Goal: Use online tool/utility: Utilize a website feature to perform a specific function

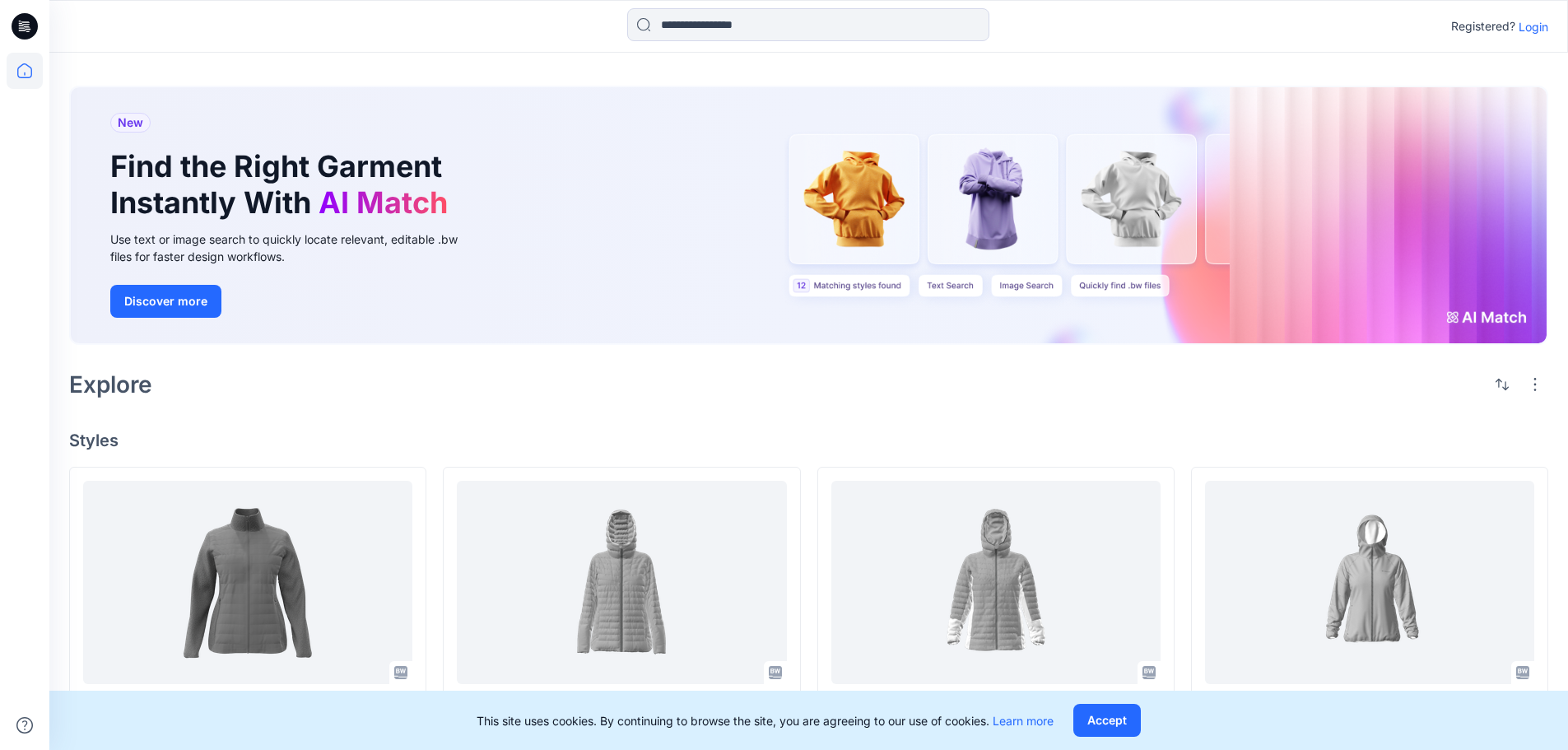
click at [1535, 32] on p "Login" at bounding box center [1534, 27] width 30 height 18
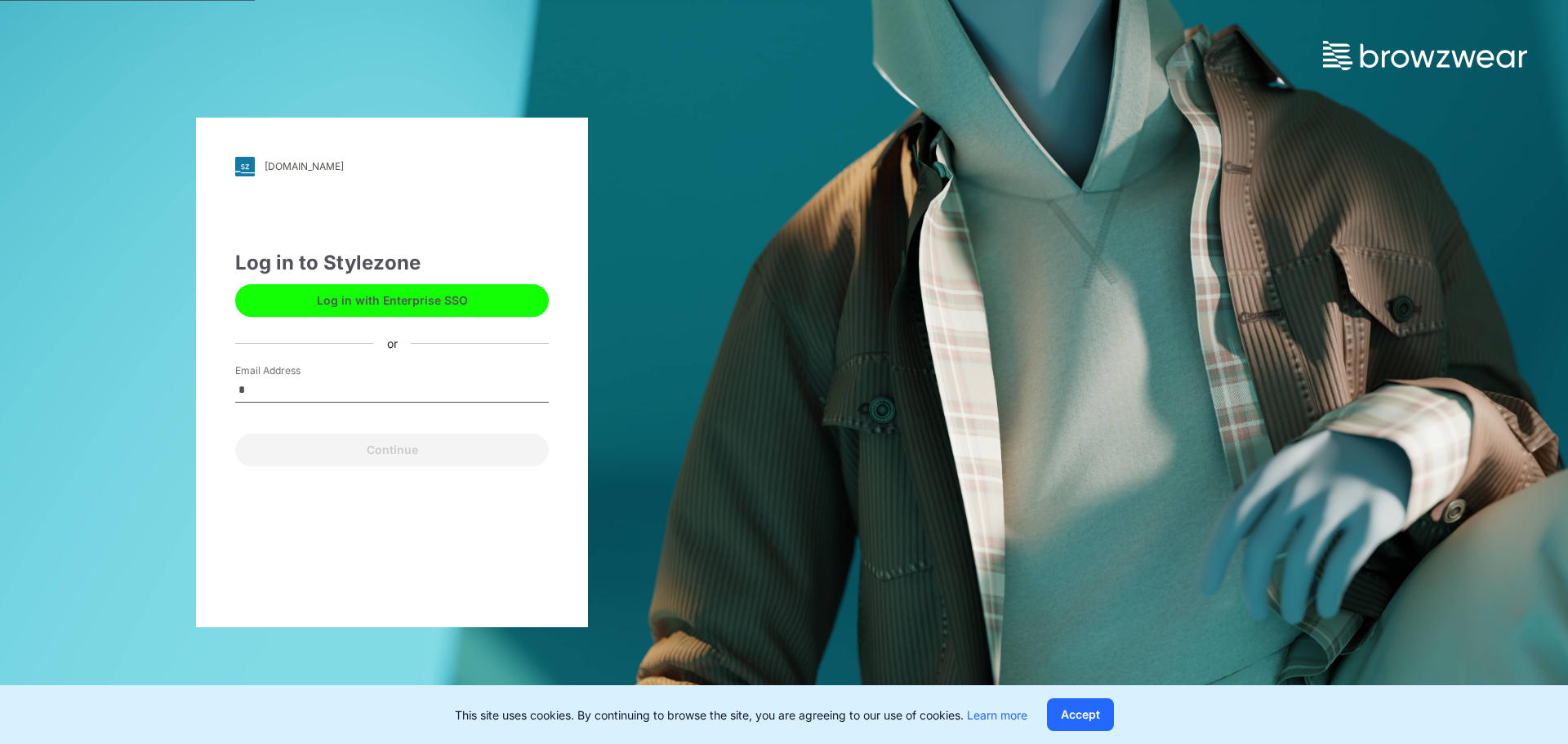
type input "**********"
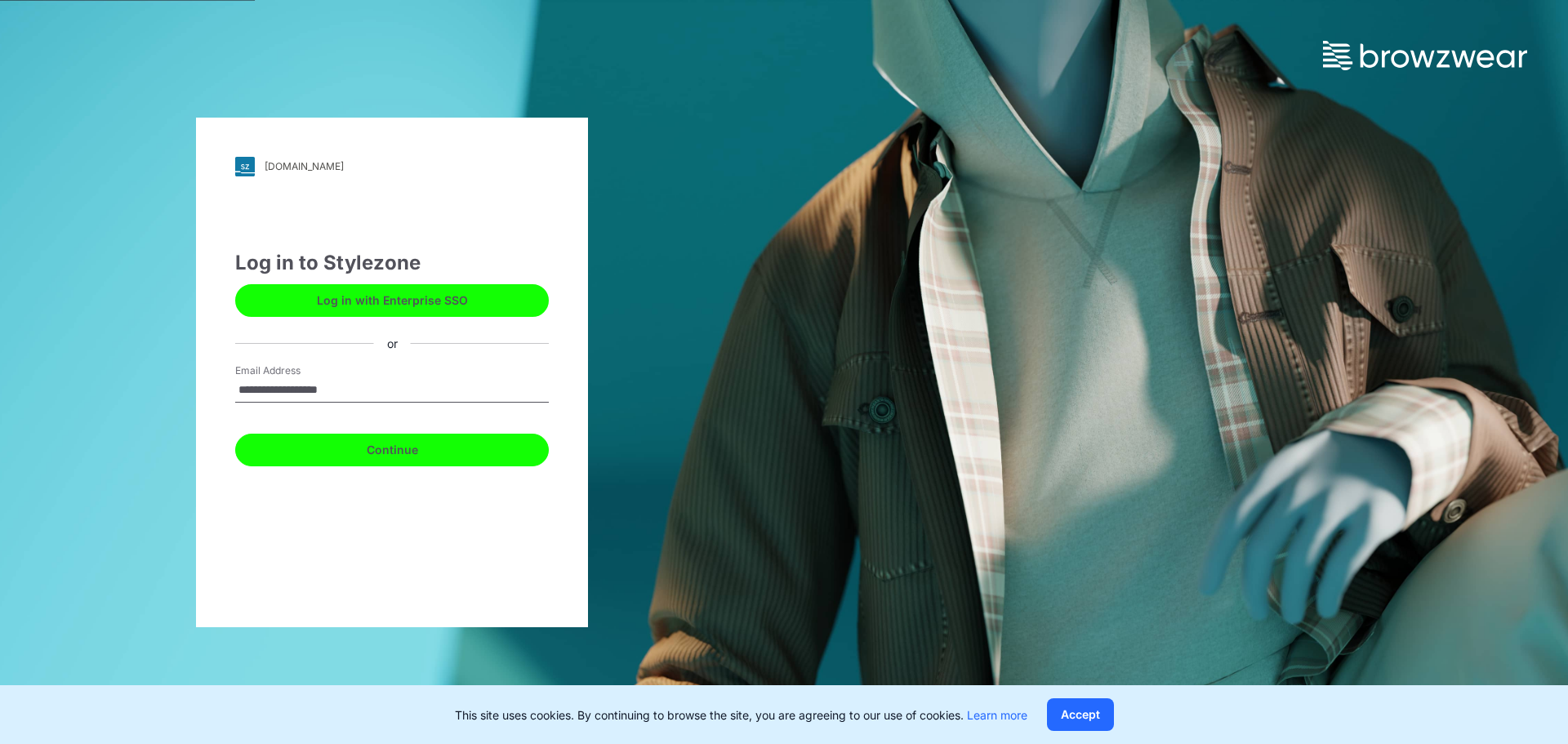
click at [356, 463] on button "Continue" at bounding box center [392, 450] width 314 height 32
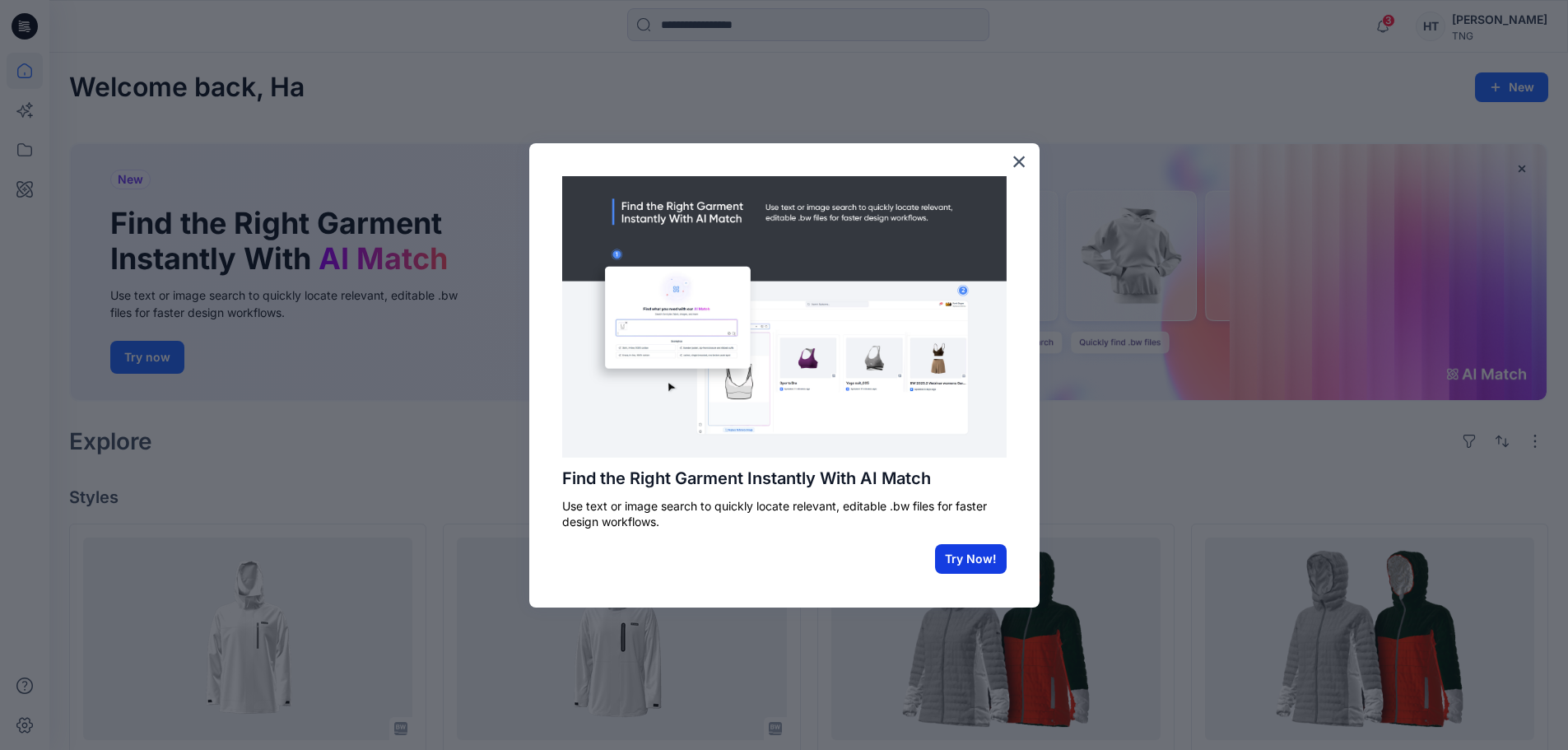
click at [957, 572] on button "Try Now!" at bounding box center [972, 559] width 72 height 30
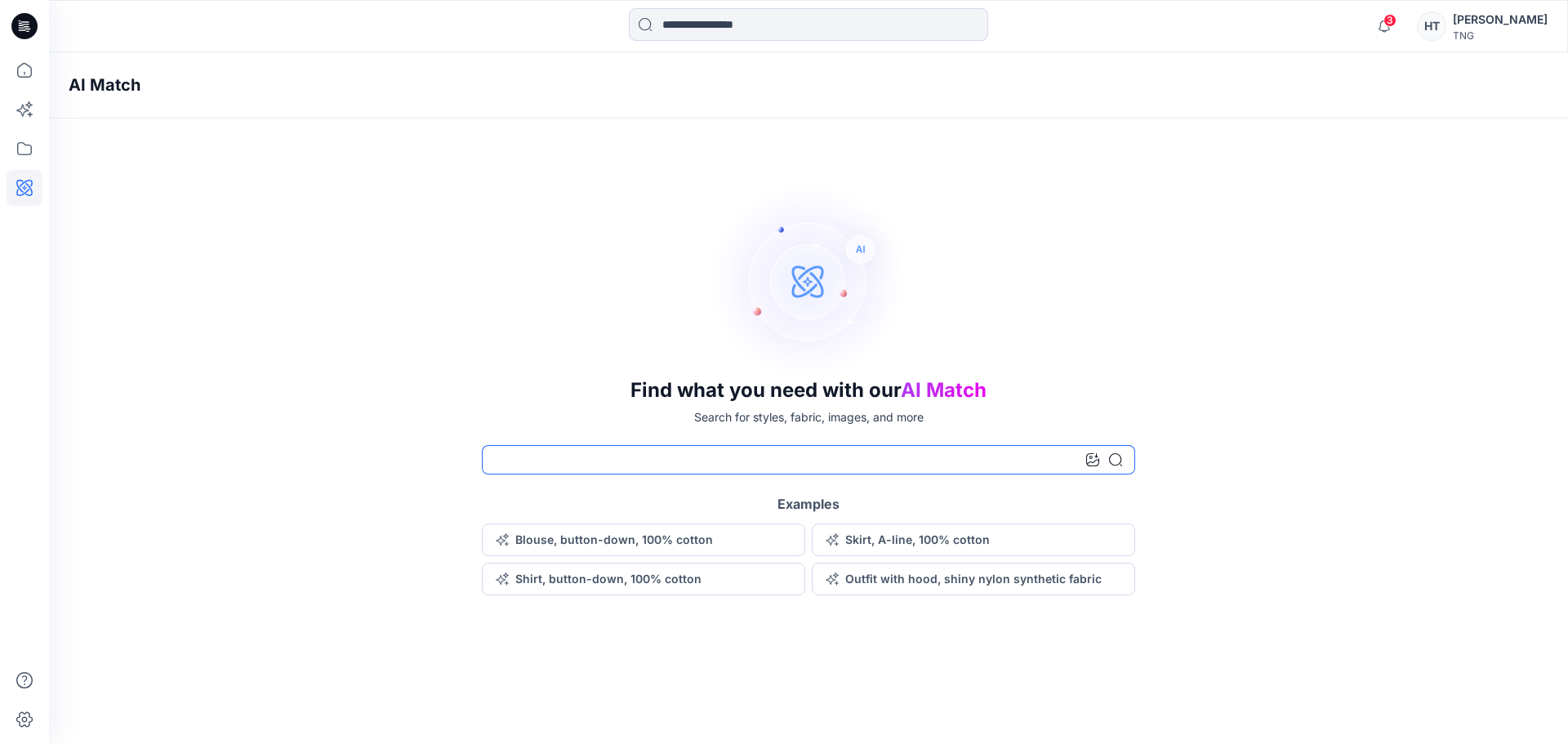
click at [752, 465] on input at bounding box center [809, 460] width 654 height 30
click at [1305, 394] on div "Find what you need with our AI Match Search for styles, fabric, images, and mor…" at bounding box center [808, 389] width 1519 height 412
click at [19, 149] on icon at bounding box center [24, 148] width 36 height 36
click at [24, 112] on icon at bounding box center [23, 111] width 12 height 12
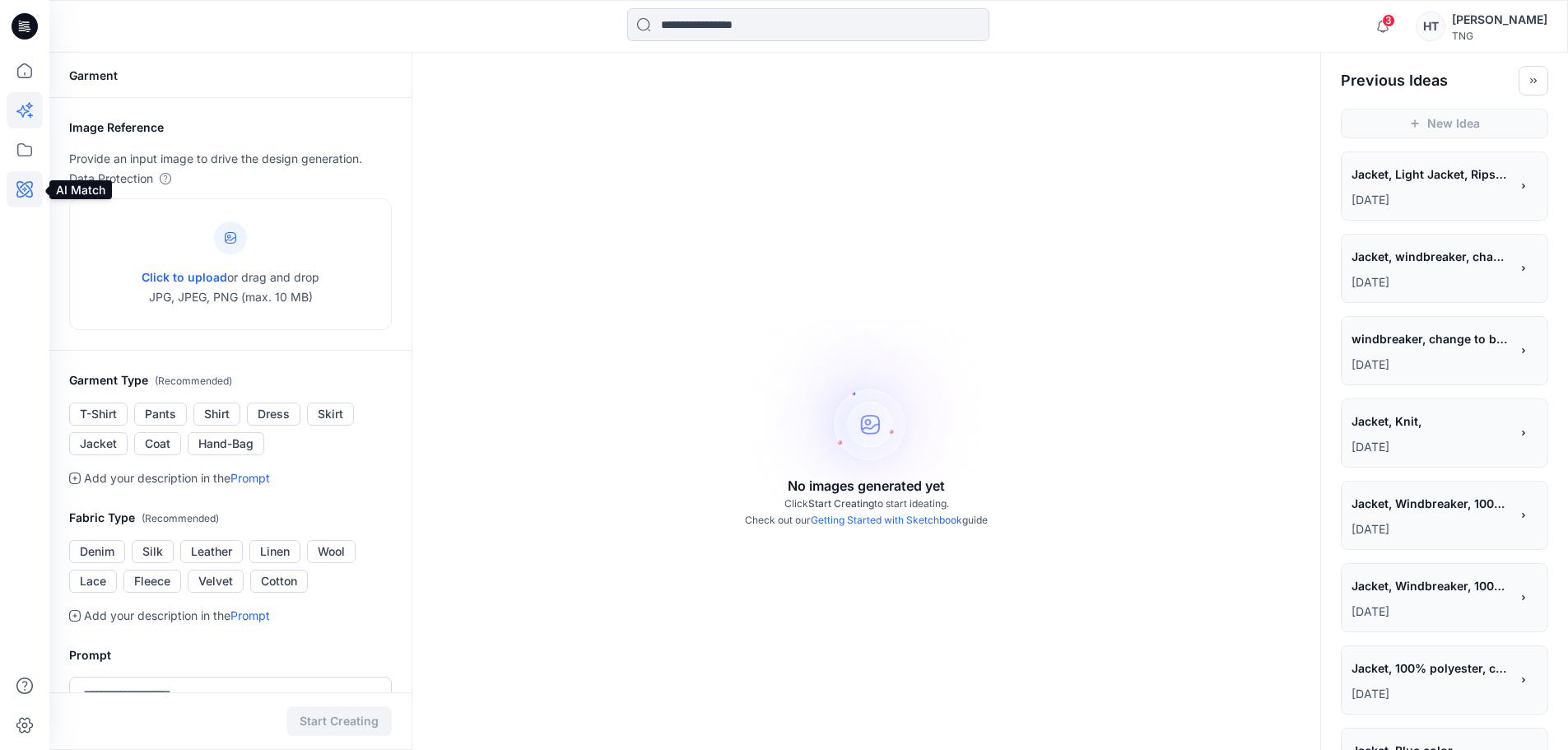
click at [29, 200] on icon at bounding box center [24, 189] width 36 height 36
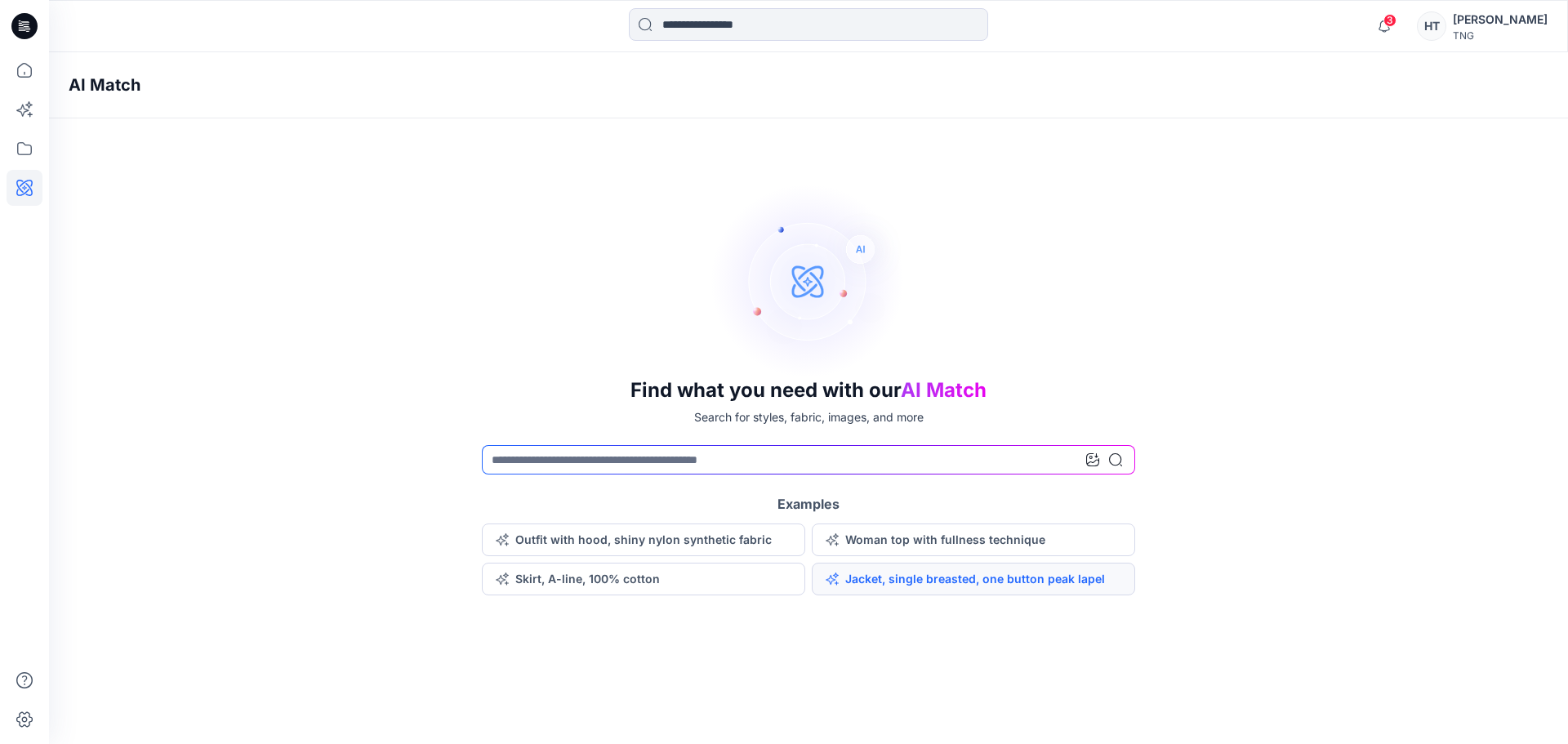
click at [910, 586] on button "Jacket, single breasted, one button peak lapel" at bounding box center [973, 578] width 323 height 32
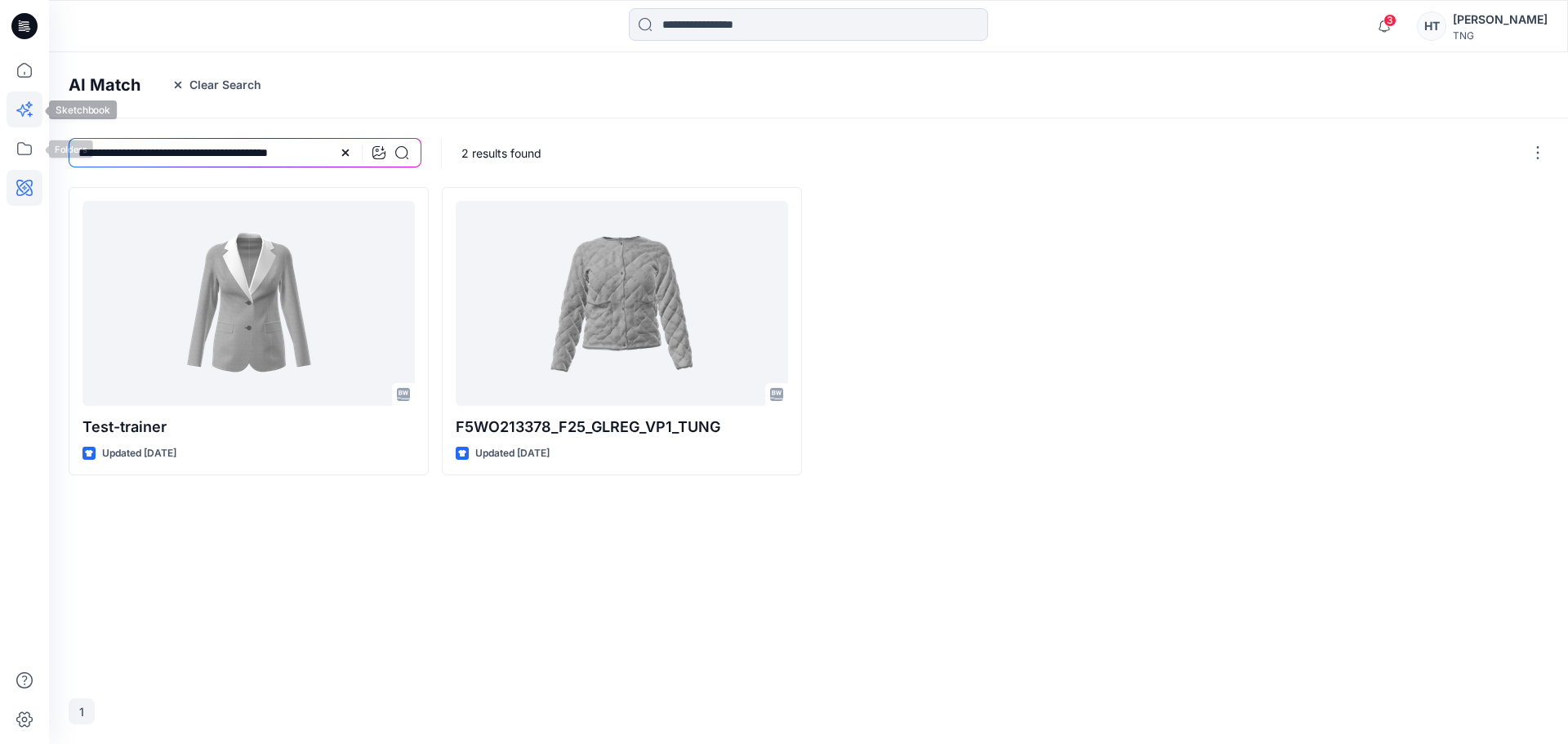
click at [27, 124] on icon at bounding box center [24, 109] width 36 height 36
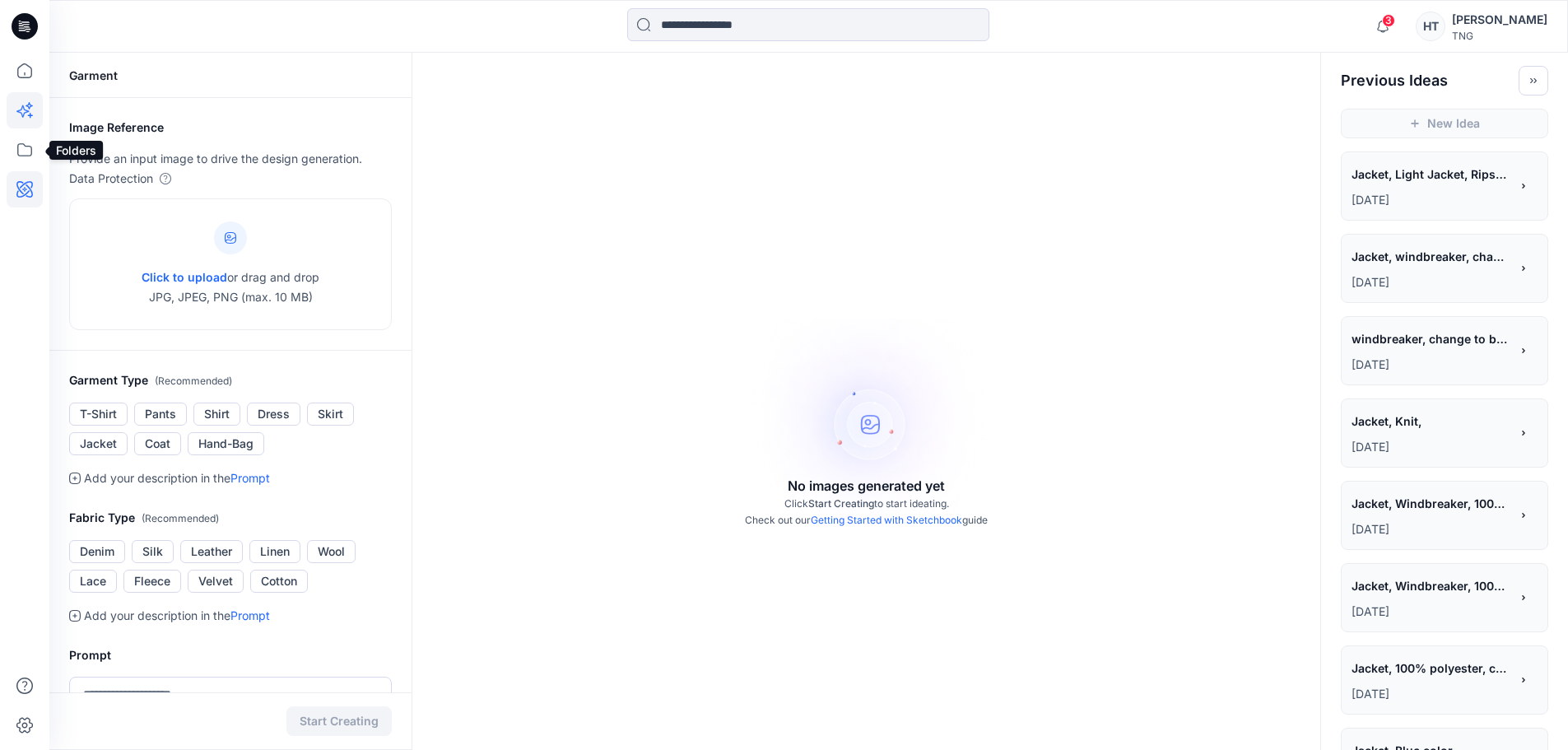
click at [18, 174] on icon at bounding box center [24, 189] width 36 height 36
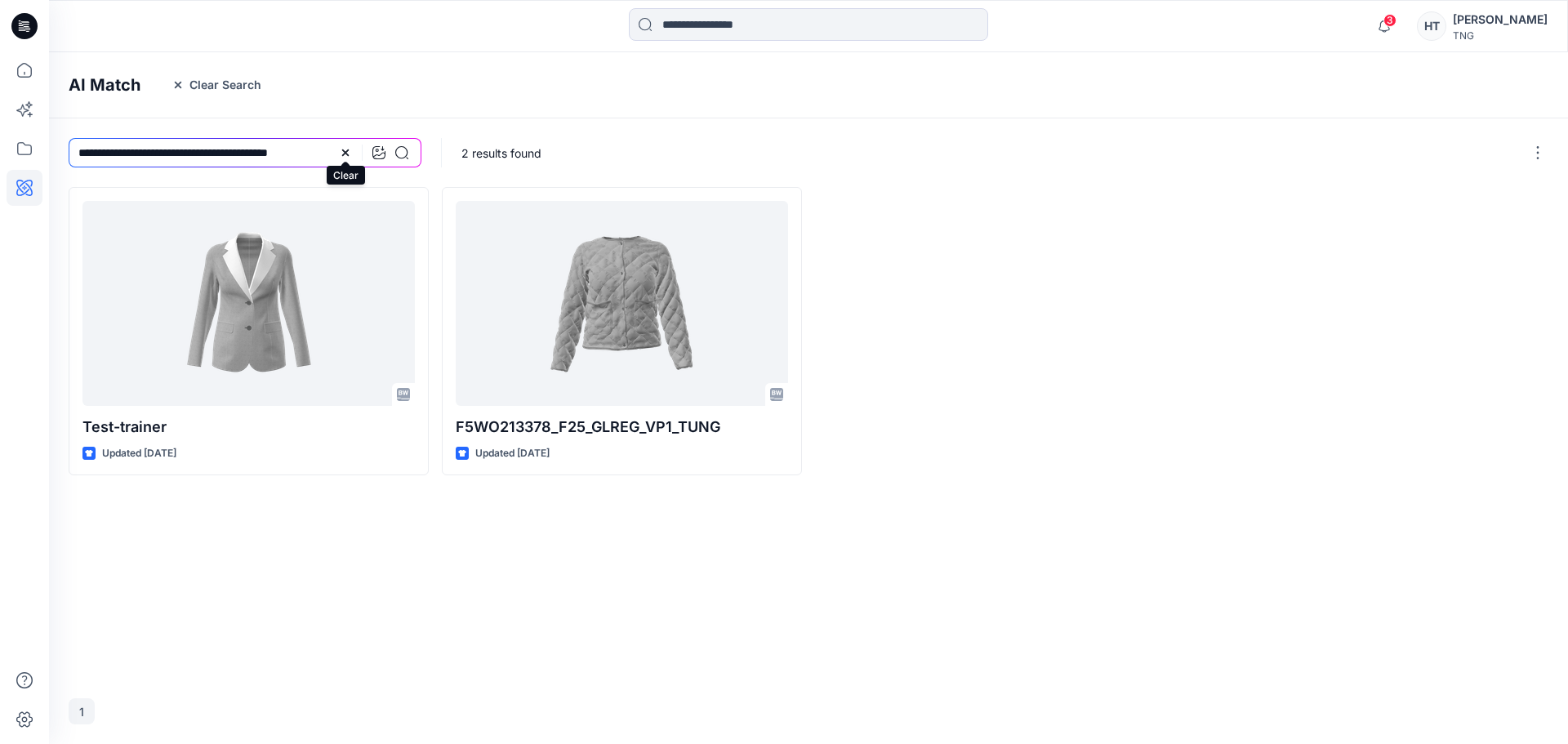
click at [344, 150] on icon at bounding box center [345, 152] width 13 height 13
click at [180, 86] on icon "button" at bounding box center [178, 85] width 6 height 6
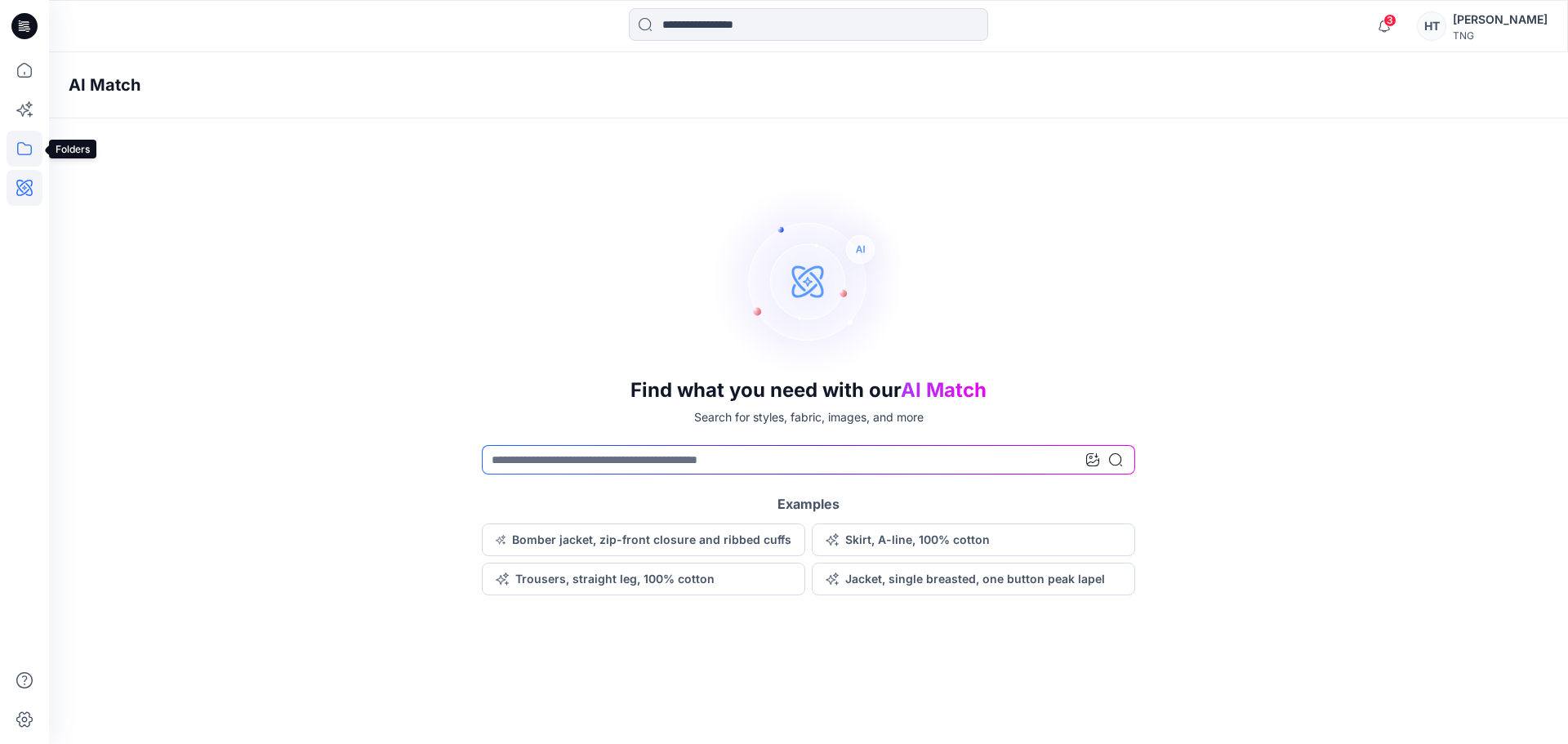
click at [20, 154] on icon at bounding box center [24, 148] width 15 height 13
click at [28, 112] on icon at bounding box center [24, 109] width 36 height 36
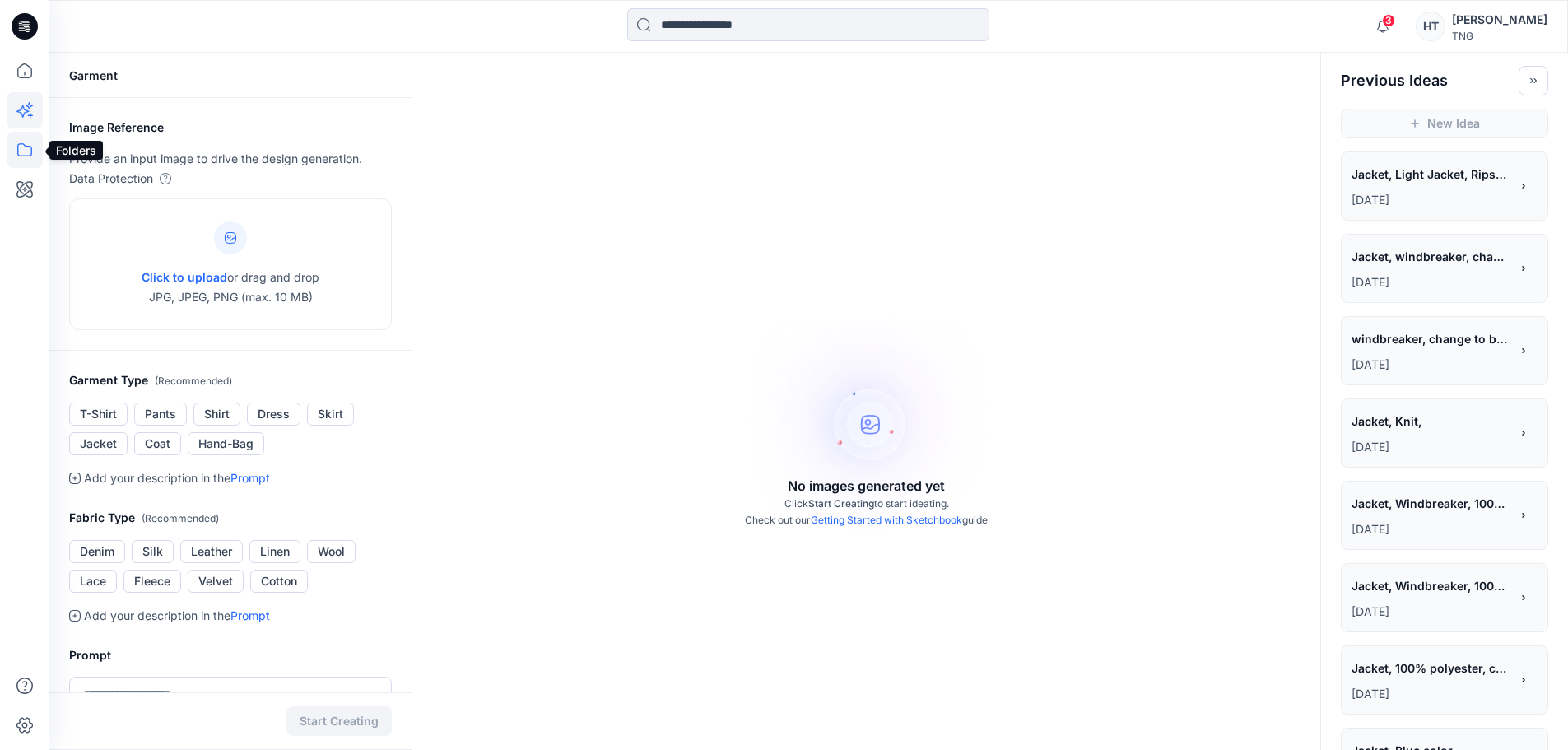
click at [28, 150] on icon at bounding box center [24, 149] width 36 height 36
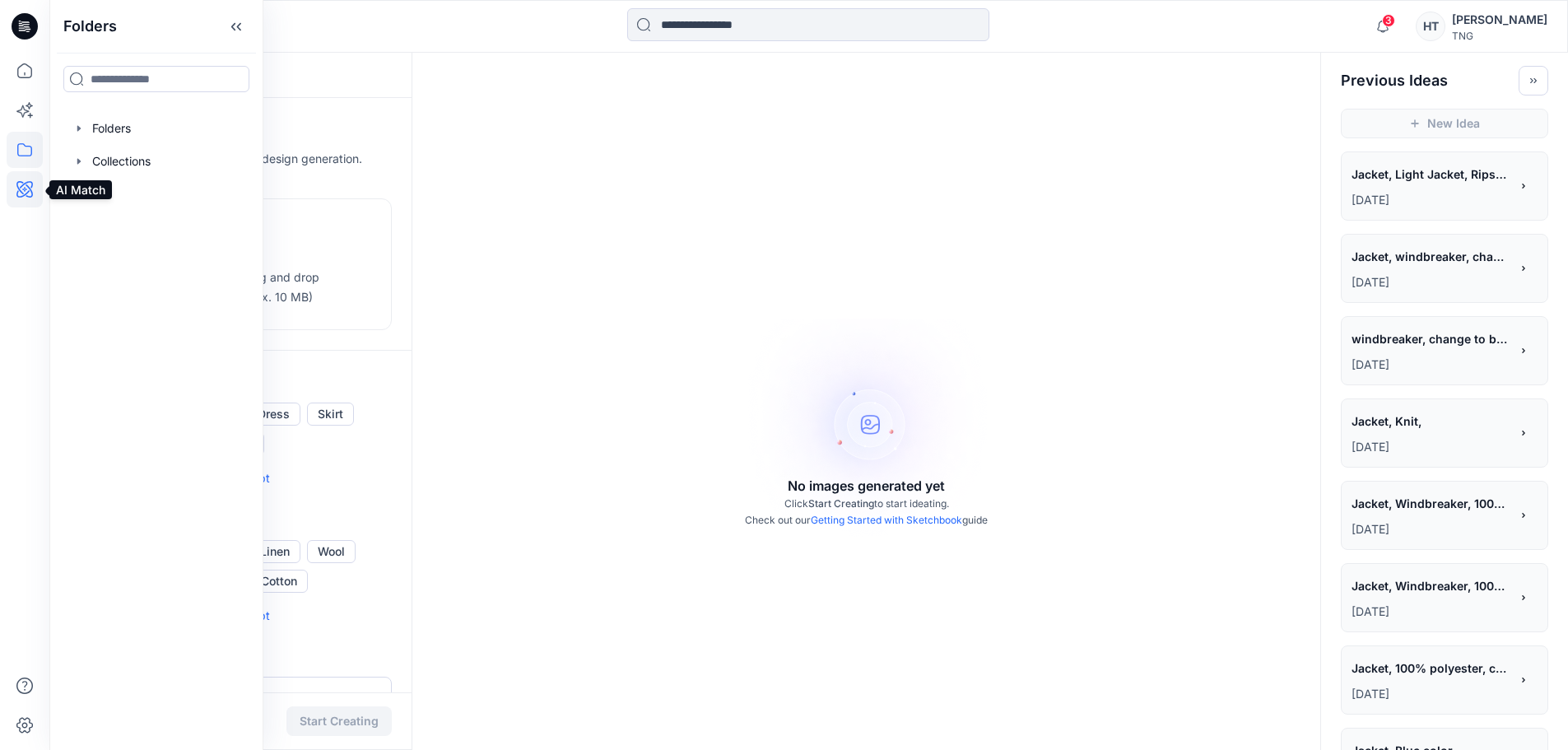
click at [22, 188] on icon at bounding box center [24, 189] width 36 height 36
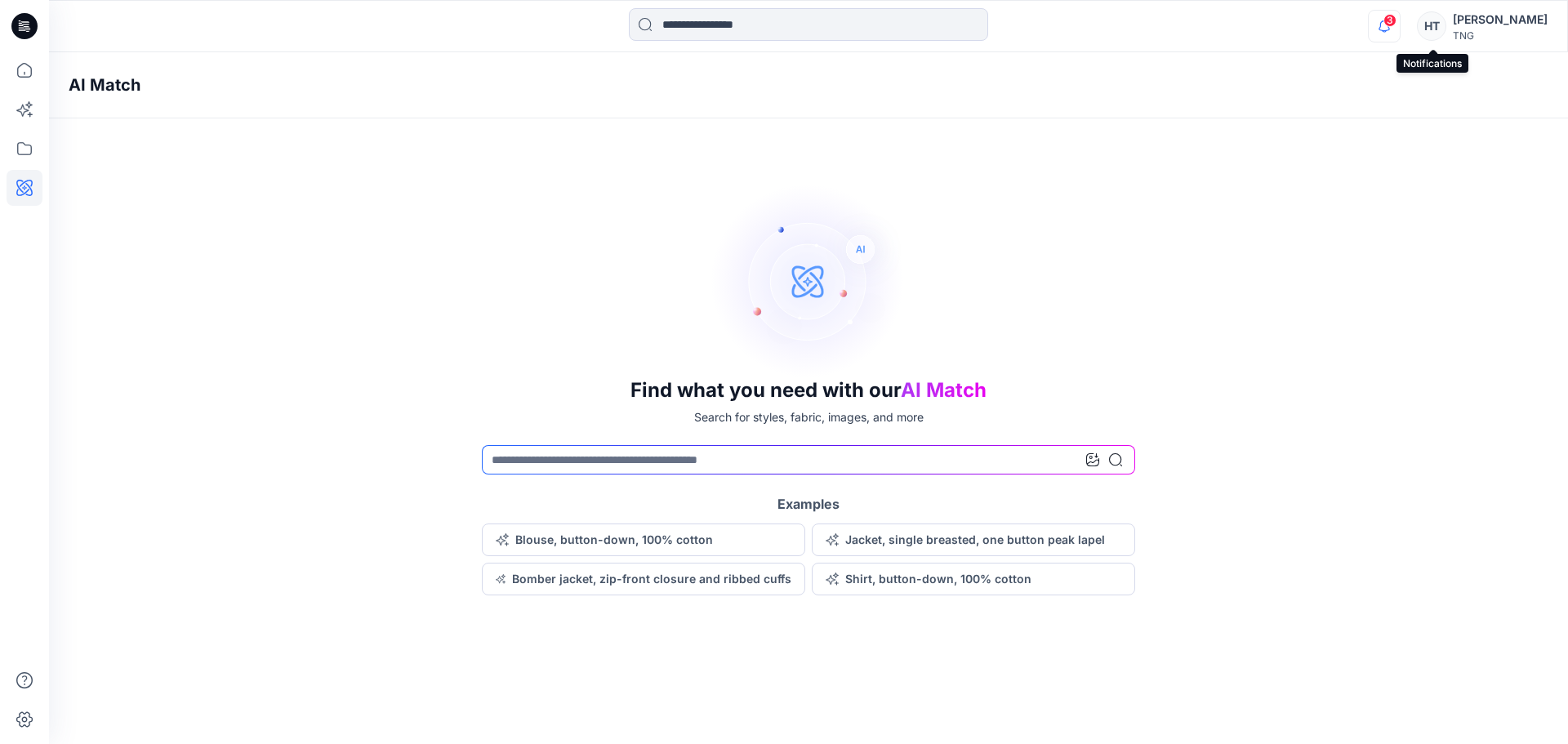
click at [1400, 30] on icon "button" at bounding box center [1385, 25] width 31 height 32
click at [1400, 30] on icon "button" at bounding box center [1385, 25] width 31 height 32
click at [1447, 23] on div "HT" at bounding box center [1432, 26] width 30 height 30
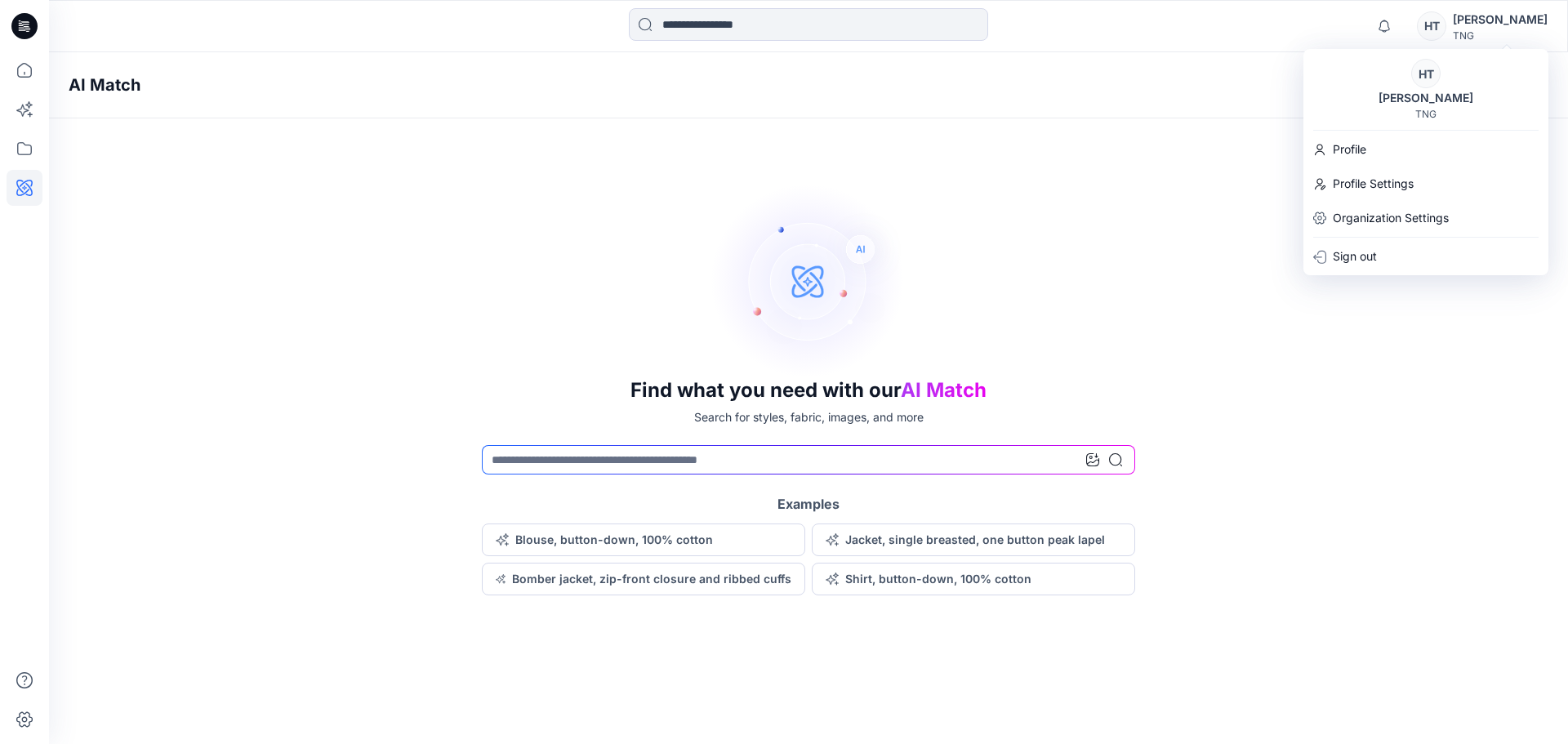
click at [1447, 23] on div "HT" at bounding box center [1432, 26] width 30 height 30
